Goal: Transaction & Acquisition: Purchase product/service

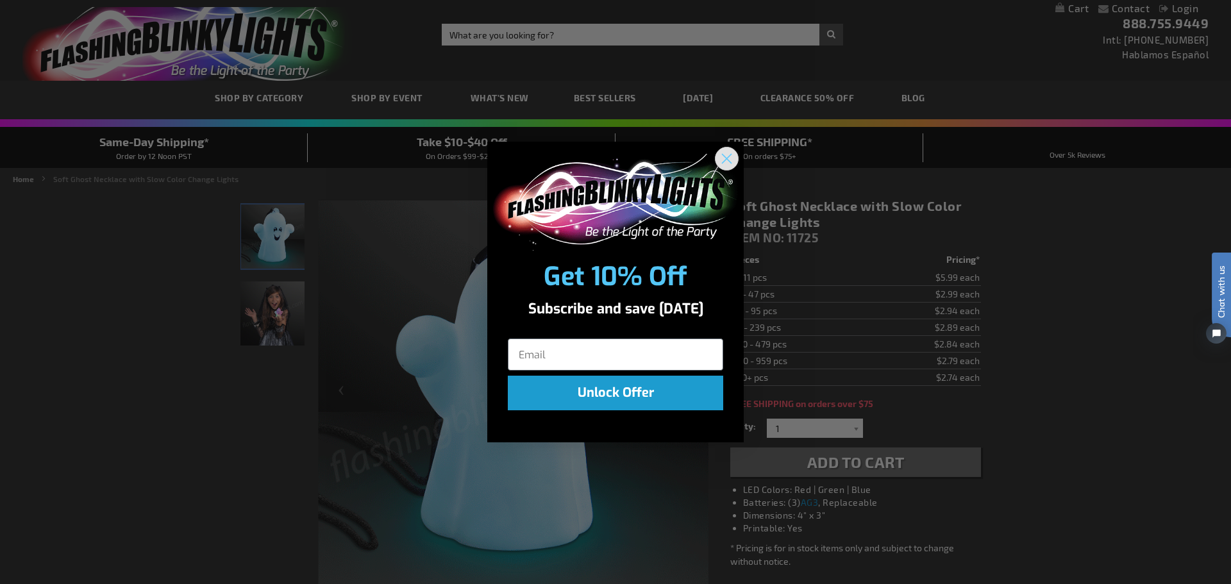
click at [723, 165] on circle "Close dialog" at bounding box center [726, 158] width 21 height 21
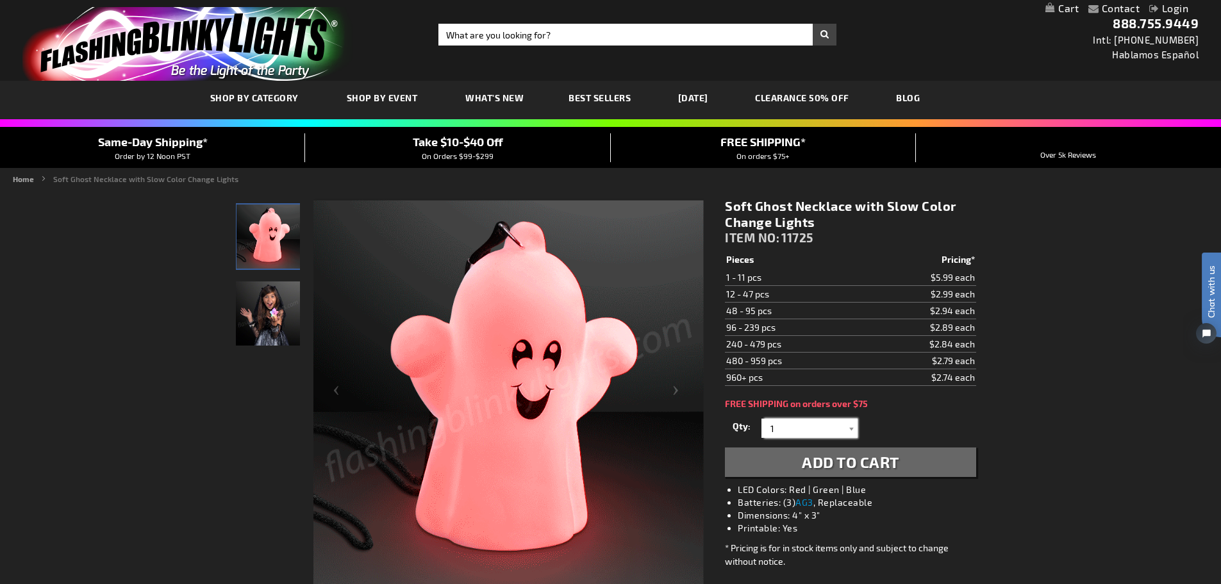
click at [785, 431] on input "1" at bounding box center [811, 428] width 93 height 19
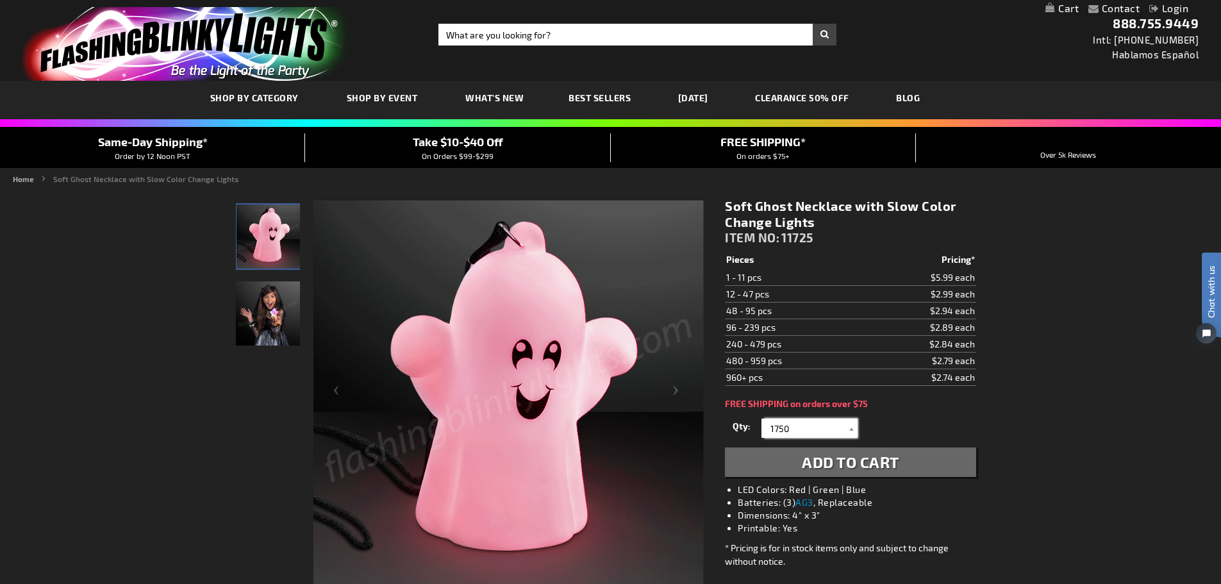
type input "1750"
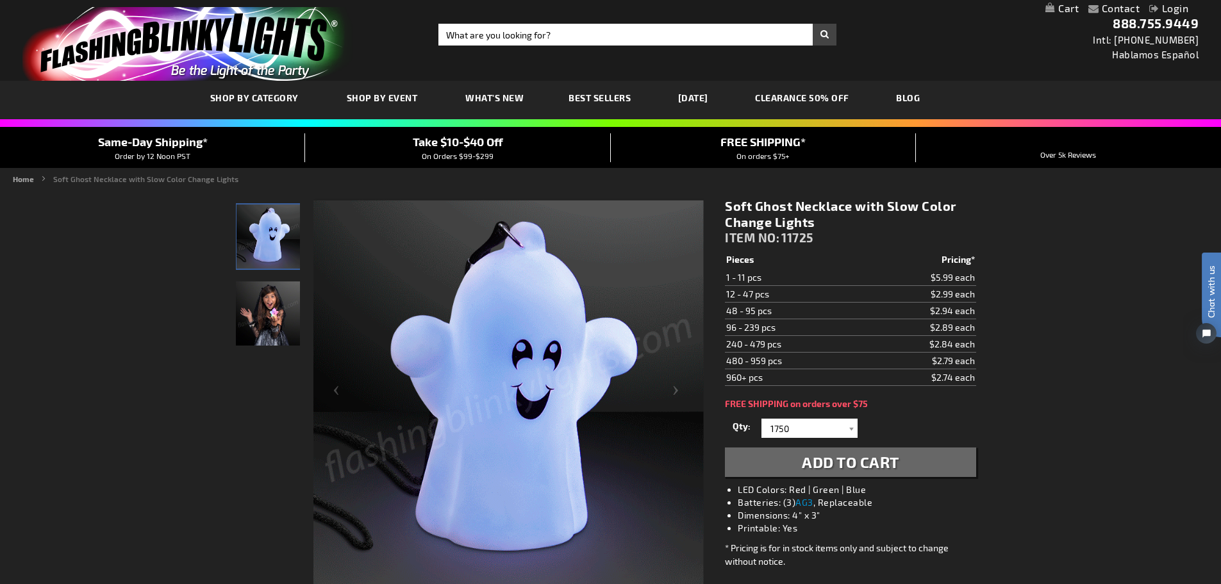
click at [922, 426] on div "Qty 1 2 3 4 5 6 7 8 9 10 11 12 24 36 48 60 72 84 96 108 120 132 144 156 168" at bounding box center [850, 428] width 251 height 26
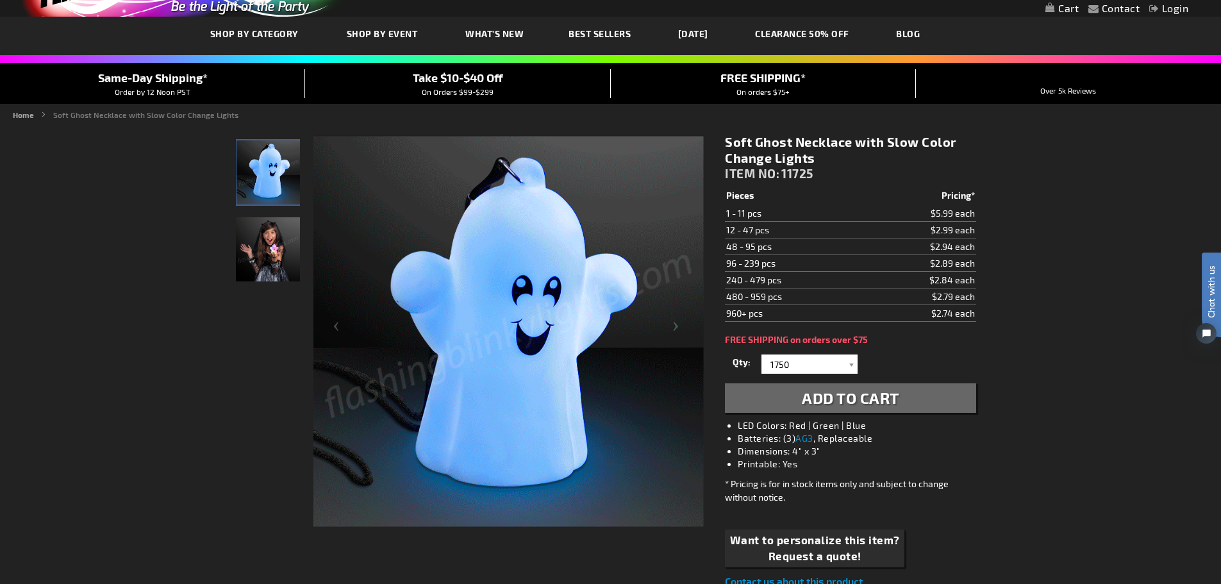
click at [840, 401] on span "Add to Cart" at bounding box center [850, 397] width 97 height 19
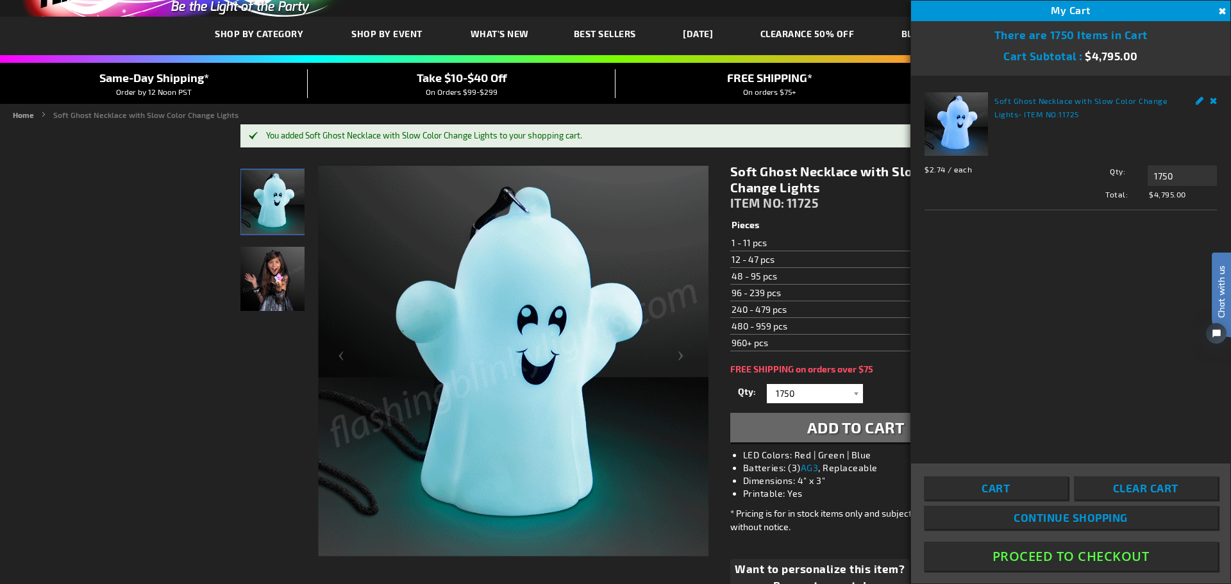
click at [1063, 557] on button "Proceed To Checkout" at bounding box center [1071, 556] width 294 height 29
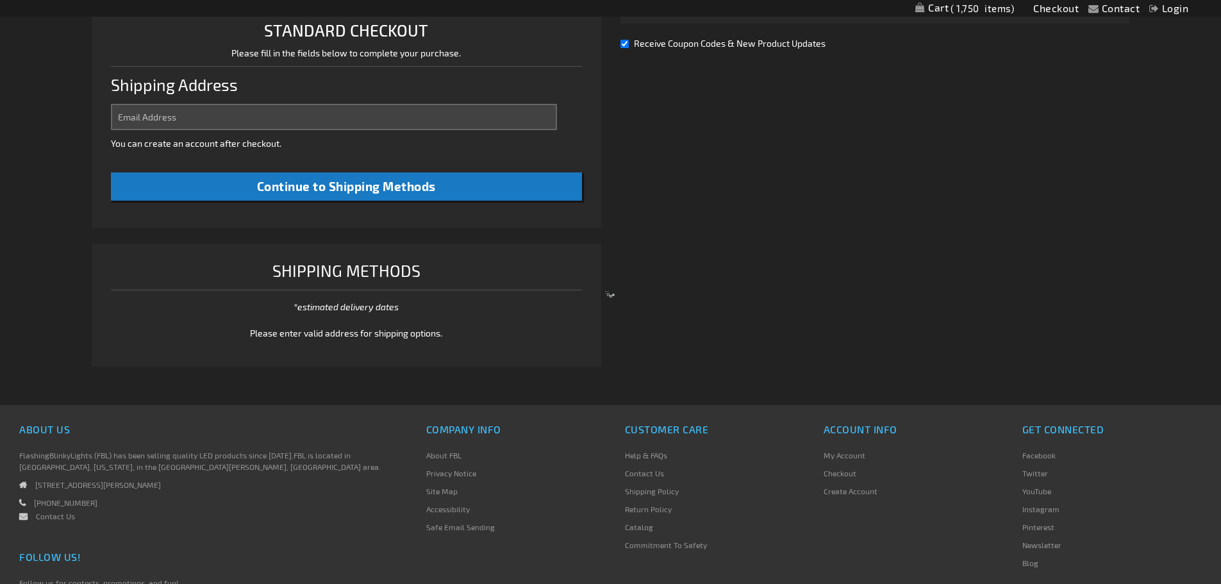
select select "US"
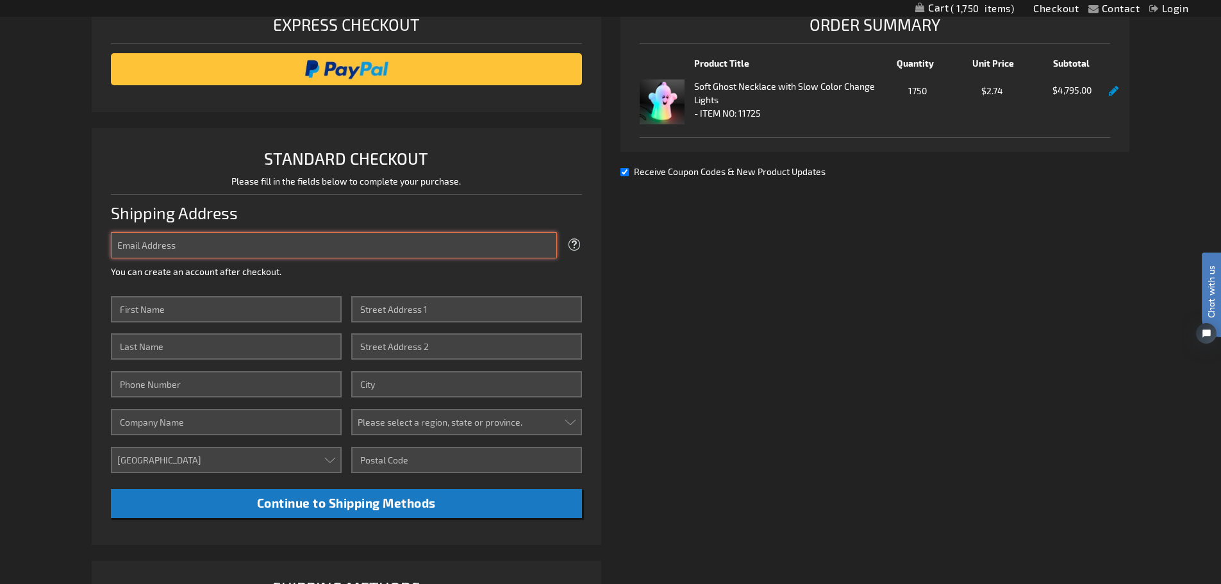
click at [528, 248] on input "Email Address" at bounding box center [334, 245] width 446 height 26
type input "[EMAIL_ADDRESS][DOMAIN_NAME]"
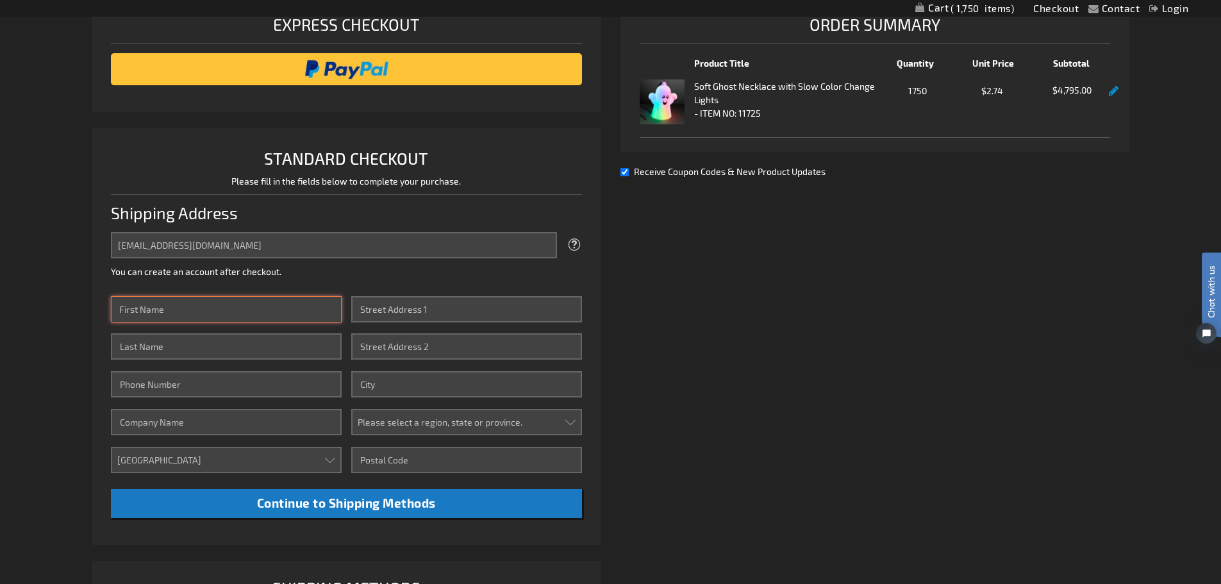
click at [222, 302] on input "First Name" at bounding box center [226, 309] width 231 height 26
type input "Lauren"
type input "[PERSON_NAME]"
type input "7044583760"
type input "[STREET_ADDRESS]"
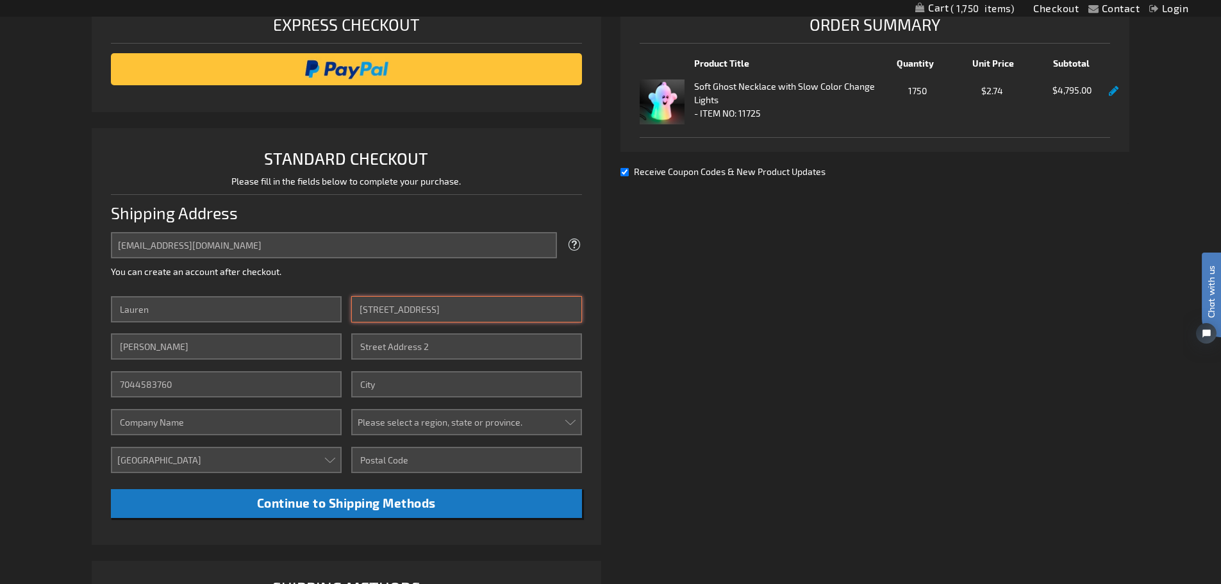
type input "Charlotte"
select select "44"
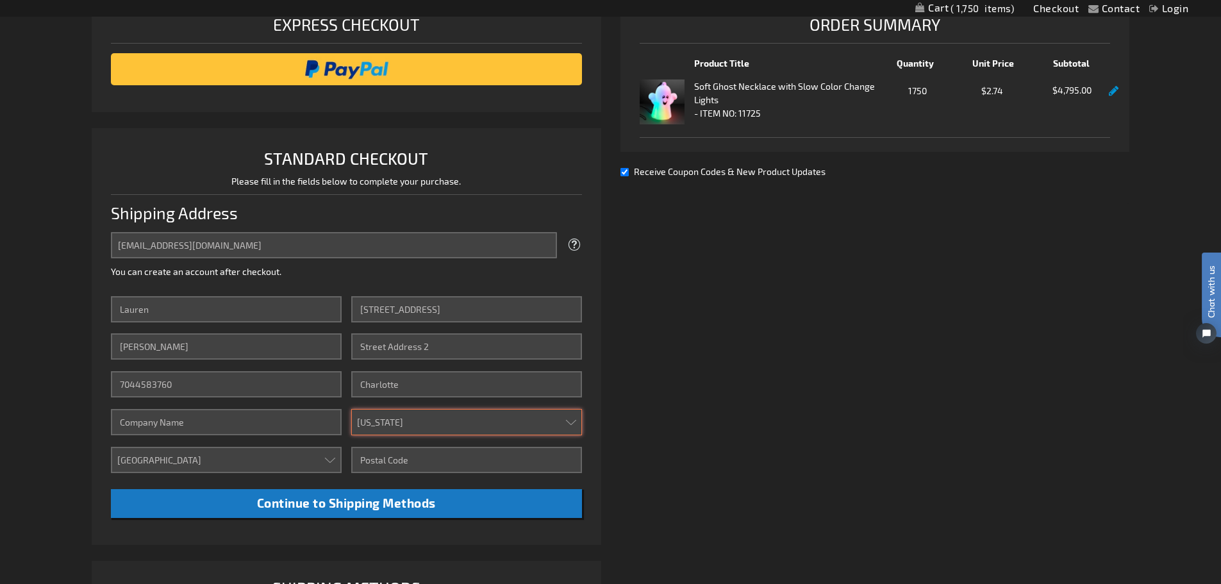
type input "28277"
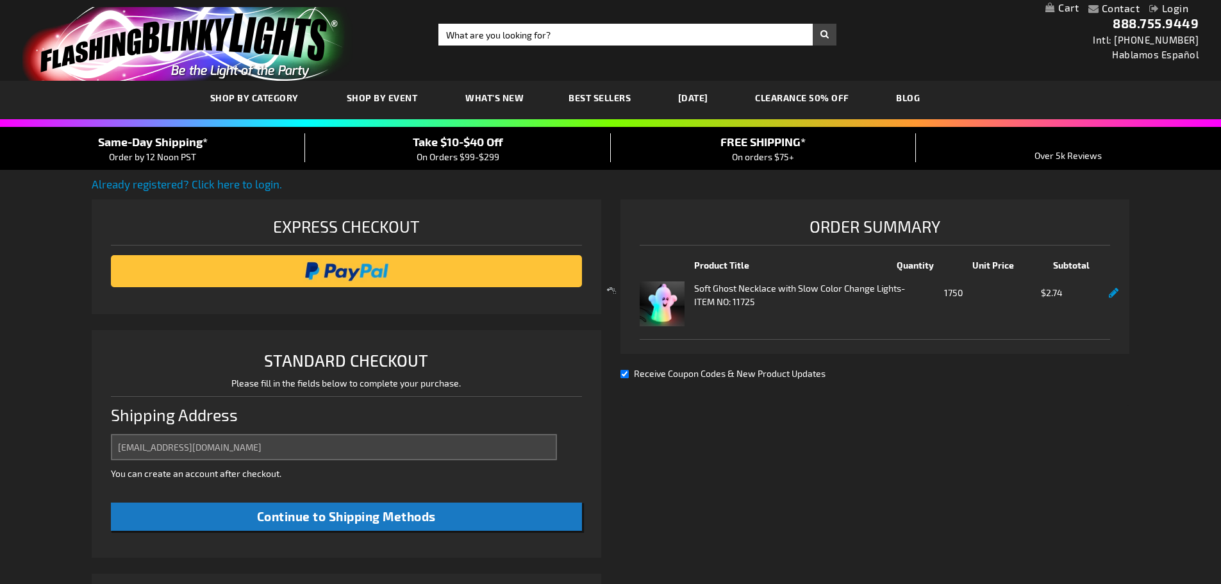
scroll to position [84, 0]
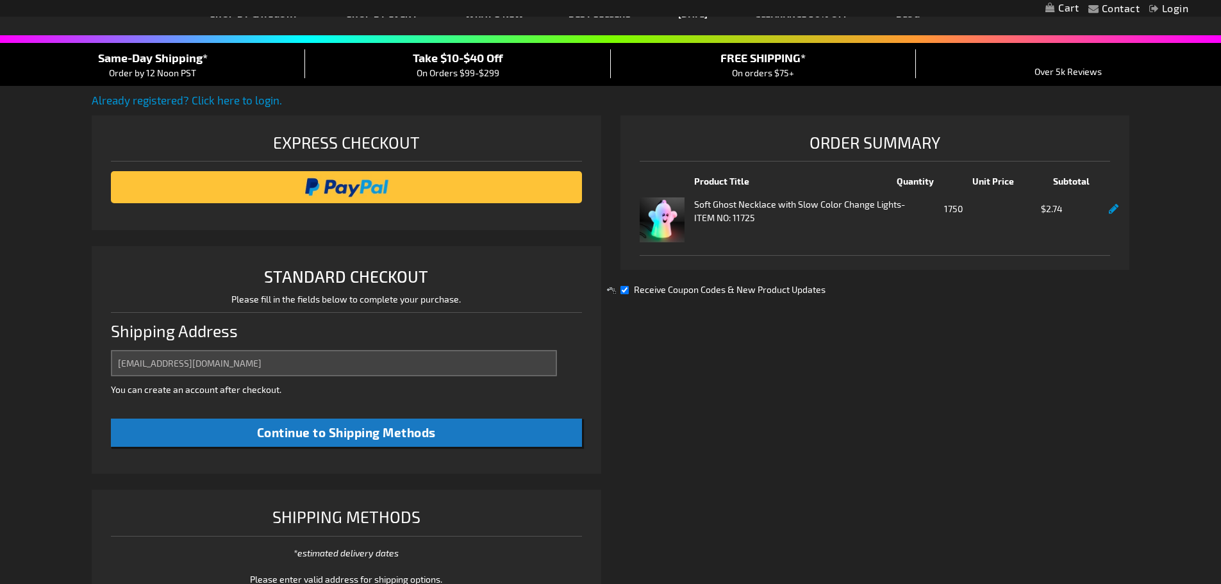
select select "US"
select select "44"
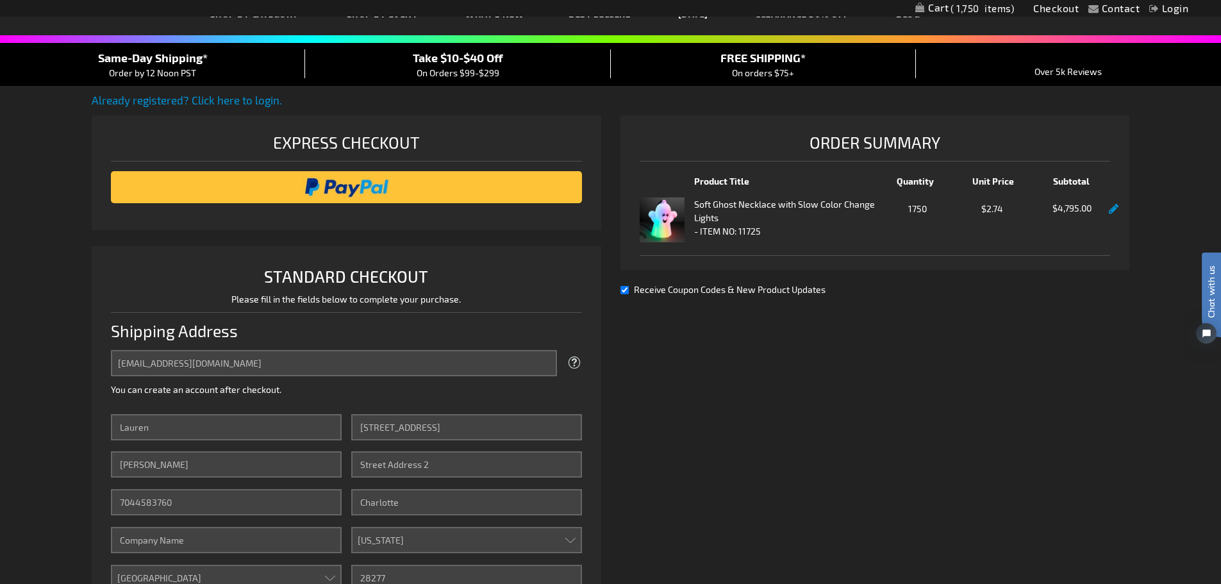
scroll to position [0, 0]
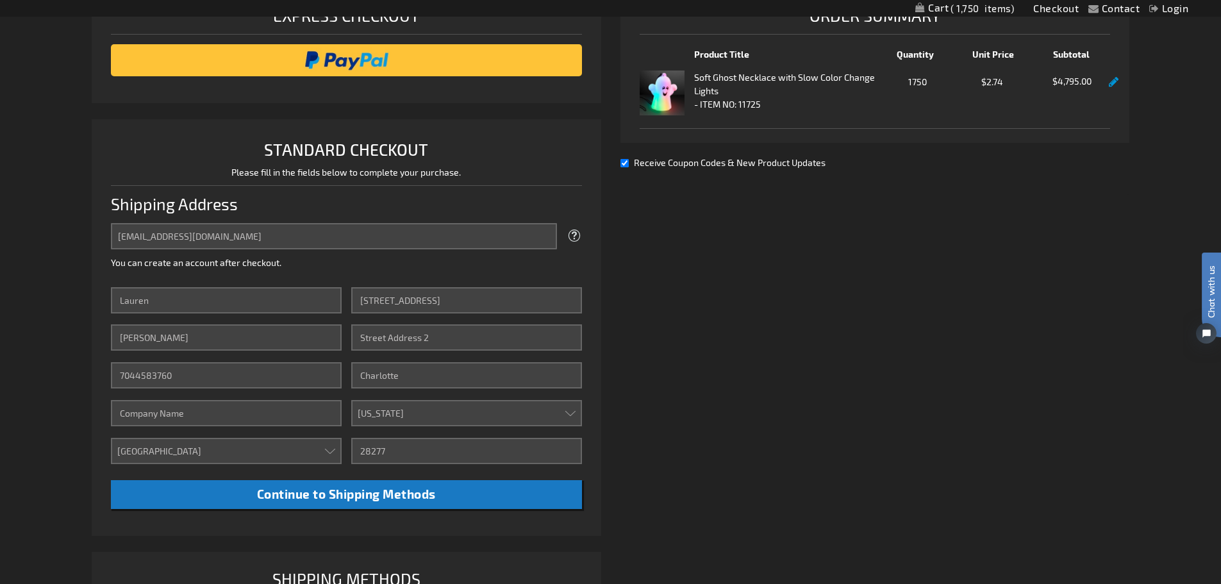
scroll to position [212, 0]
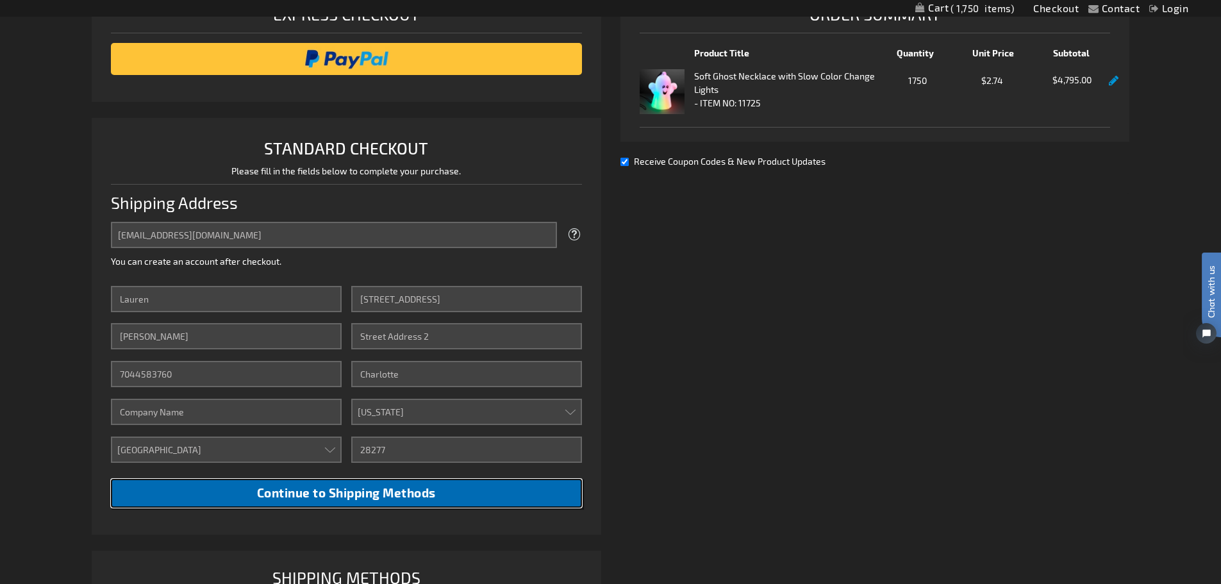
click at [338, 496] on span "Continue to Shipping Methods" at bounding box center [346, 492] width 179 height 15
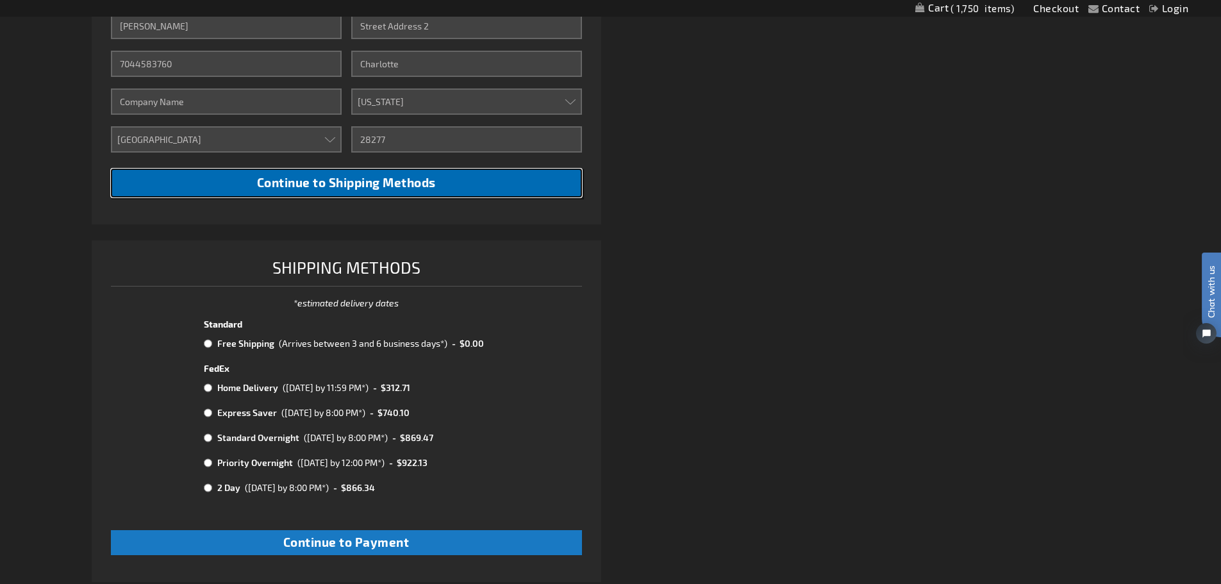
scroll to position [533, 0]
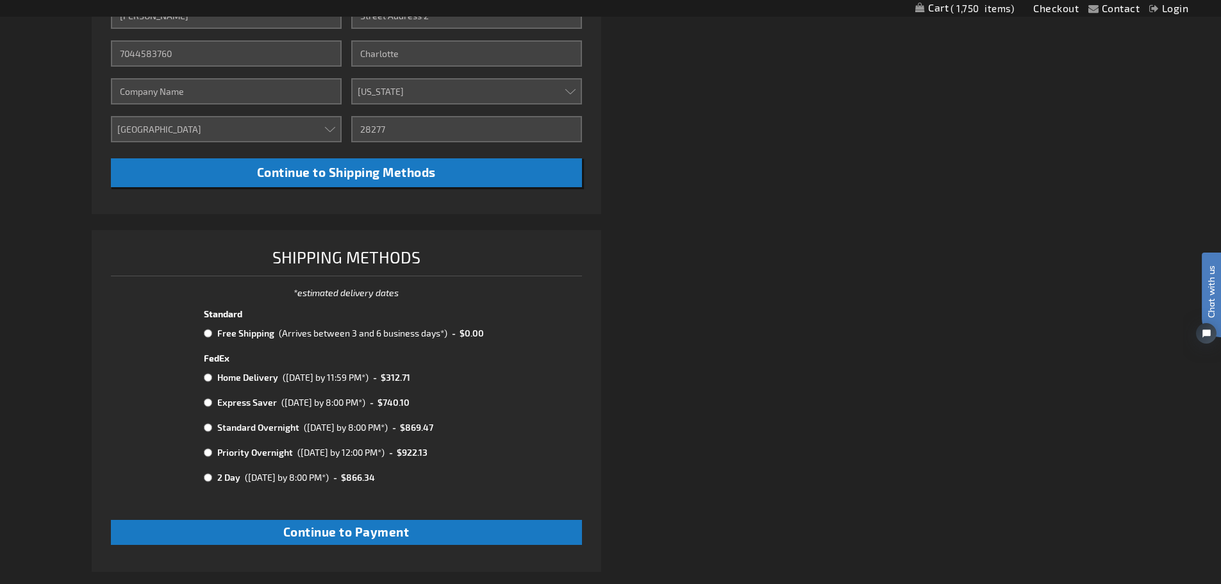
click at [206, 331] on input "radio" at bounding box center [208, 333] width 8 height 10
radio input "true"
drag, startPoint x: 280, startPoint y: 332, endPoint x: 440, endPoint y: 333, distance: 160.2
click at [440, 333] on div "(Arrives between 3 and 6 business days*)" at bounding box center [363, 332] width 169 height 13
copy div "Arrives between 3 and 6 business days"
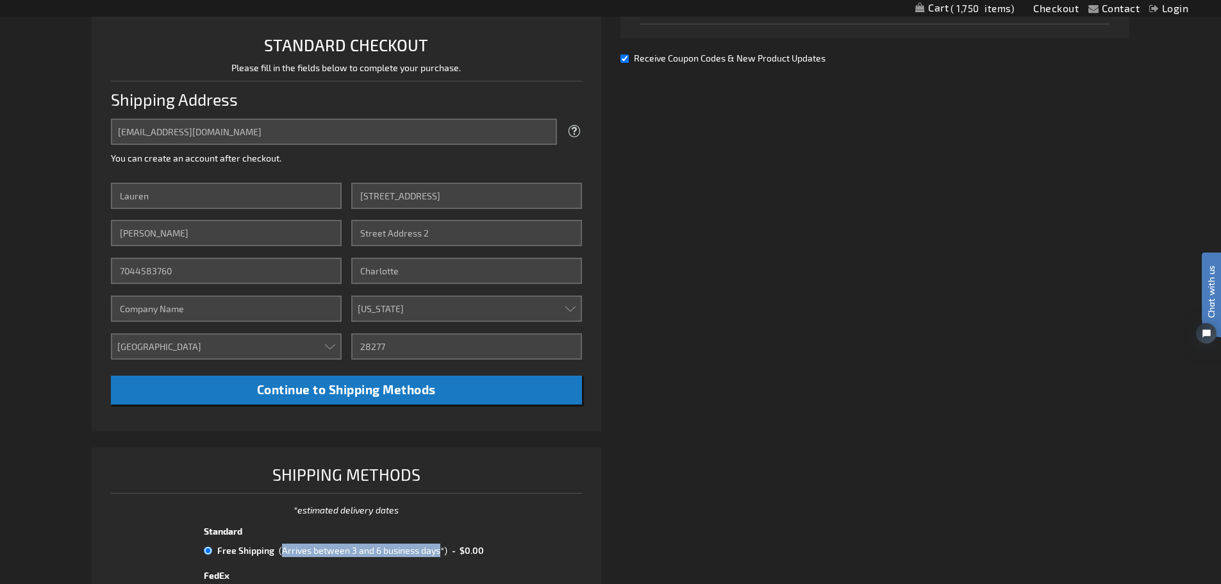
scroll to position [0, 0]
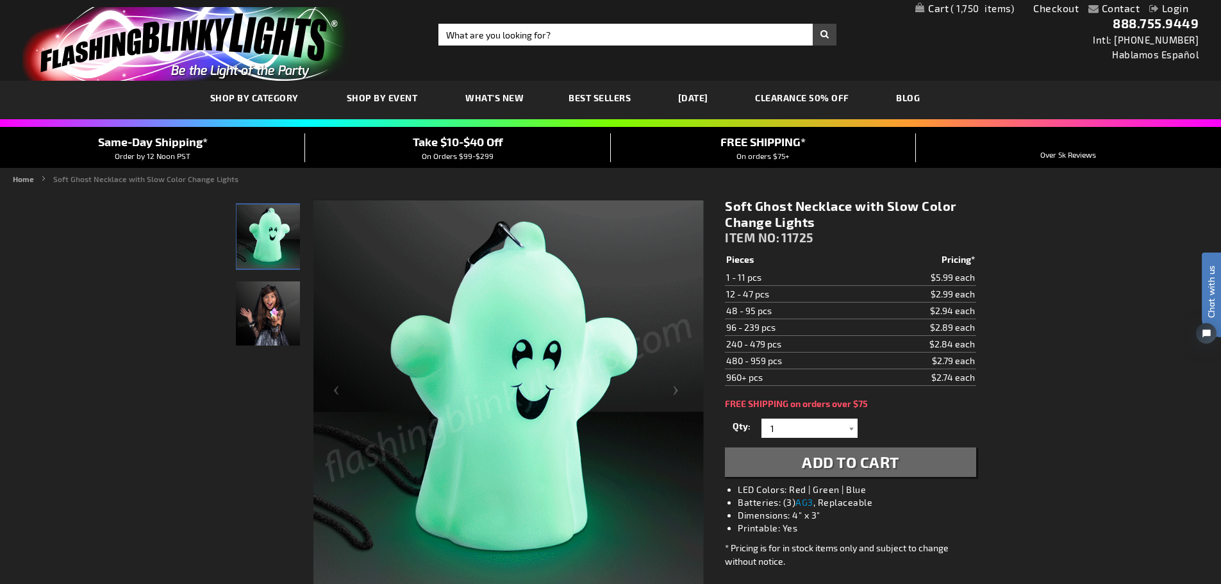
click at [957, 8] on span "1,750" at bounding box center [981, 9] width 63 height 12
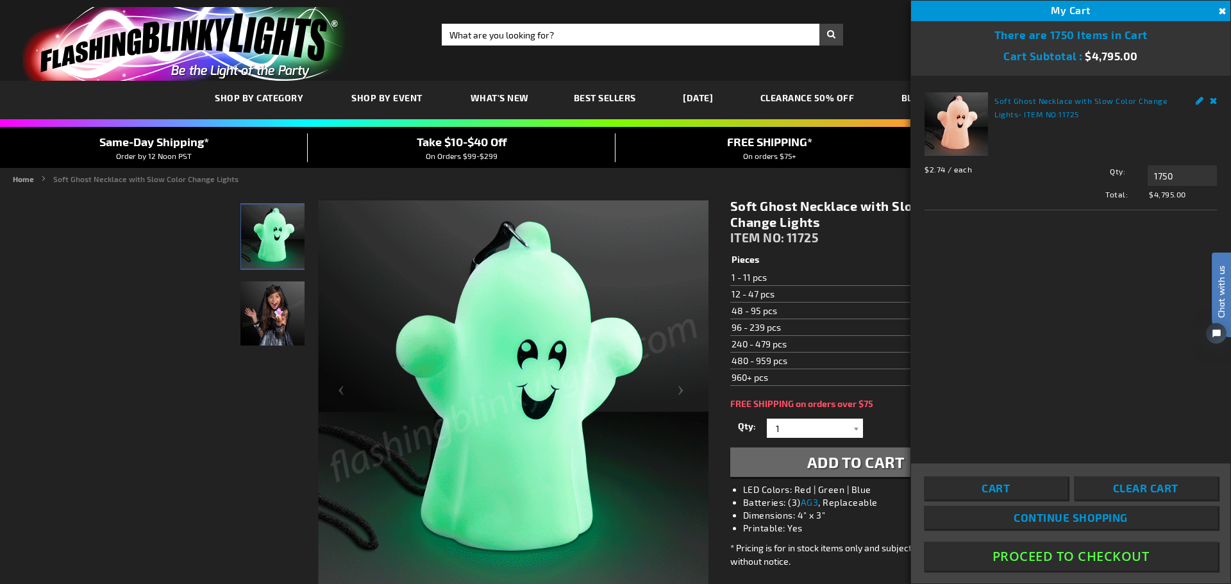
click at [1073, 554] on button "Proceed To Checkout" at bounding box center [1071, 556] width 294 height 29
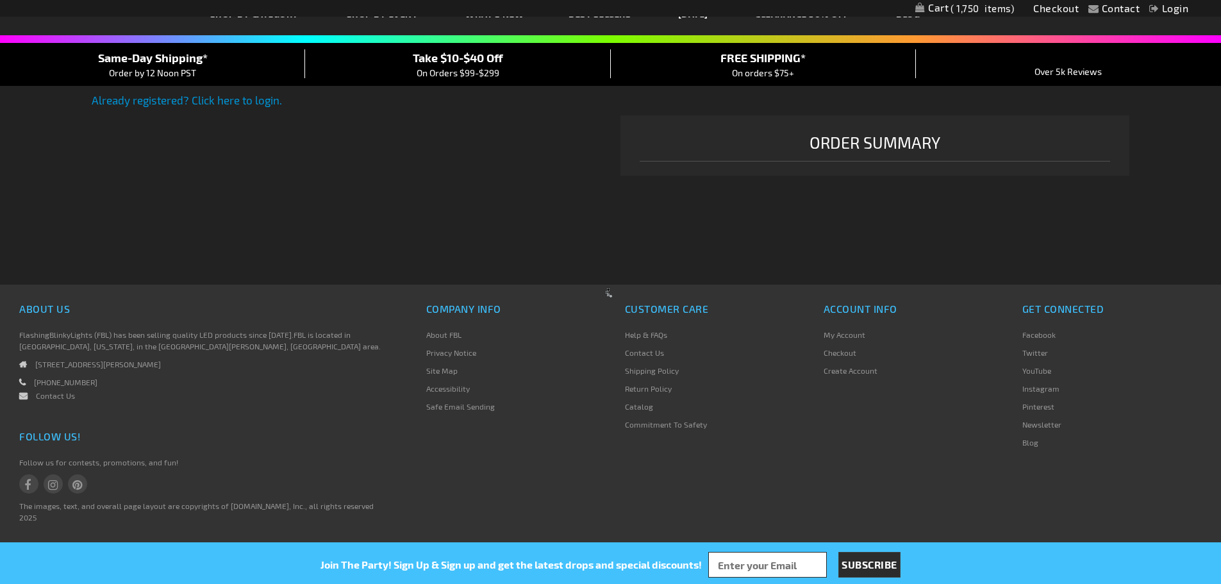
select select "US"
select select "44"
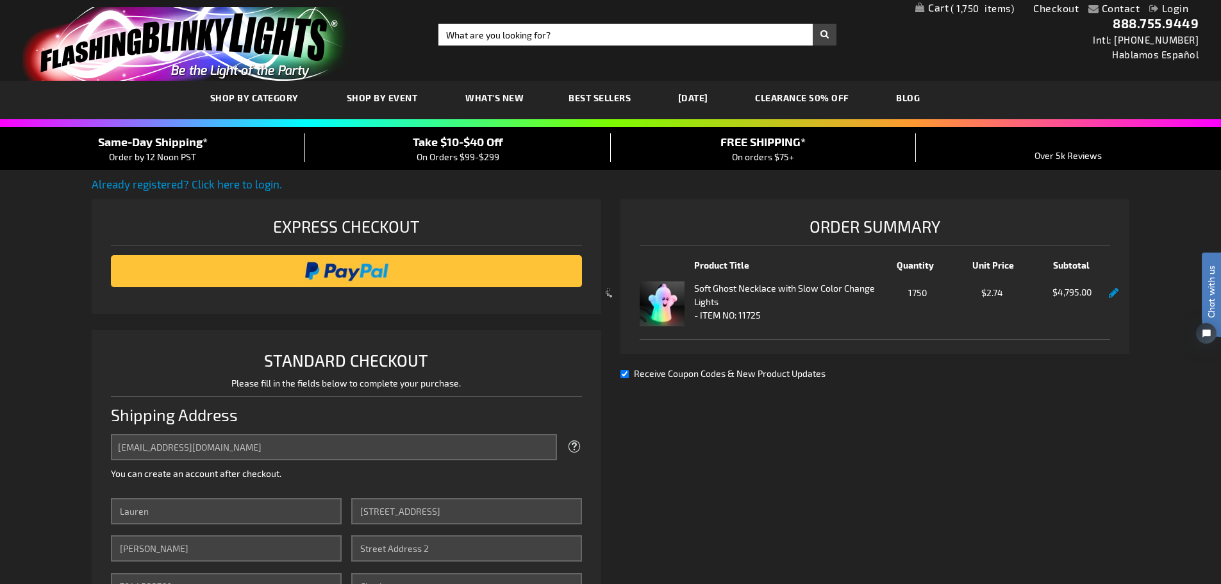
click at [676, 294] on div at bounding box center [610, 292] width 1221 height 584
